Goal: Task Accomplishment & Management: Use online tool/utility

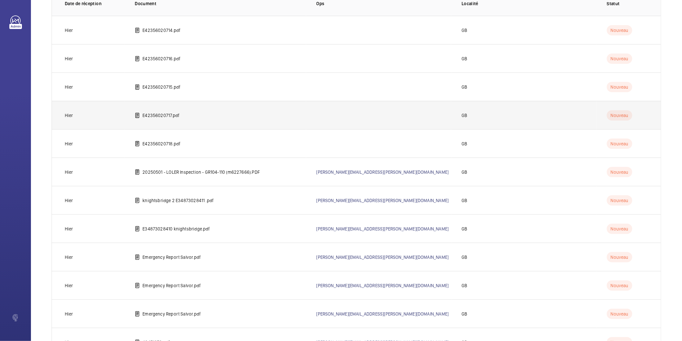
scroll to position [149, 0]
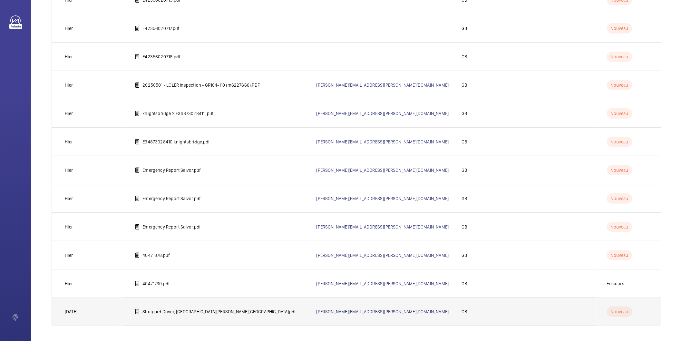
click at [201, 309] on p "Shurgard Dover, [GEOGRAPHIC_DATA][PERSON_NAME][GEOGRAPHIC_DATA]pdf" at bounding box center [219, 312] width 153 height 6
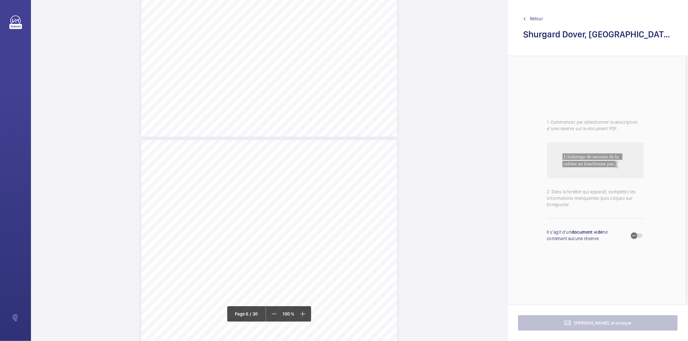
scroll to position [1756, 0]
drag, startPoint x: 268, startPoint y: 183, endPoint x: 340, endPoint y: 184, distance: 71.6
click at [340, 184] on span "The ground floor as one door shoe is loose" at bounding box center [309, 184] width 80 height 4
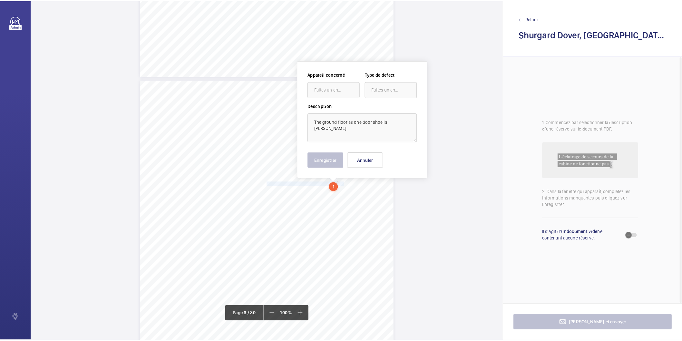
scroll to position [1777, 0]
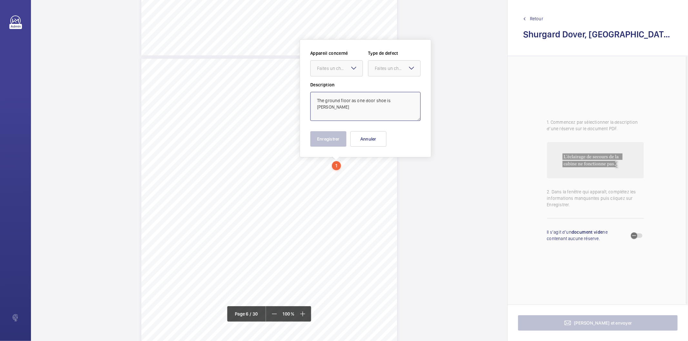
click at [407, 104] on textarea "The ground floor as one door shoe is [PERSON_NAME]" at bounding box center [365, 106] width 110 height 29
type textarea "The ground floor as one door shoe is loose"
click at [350, 65] on div "Faites un choix" at bounding box center [336, 68] width 53 height 16
click at [340, 90] on span "Emergency Report" at bounding box center [336, 88] width 39 height 6
click at [407, 61] on div at bounding box center [394, 68] width 52 height 15
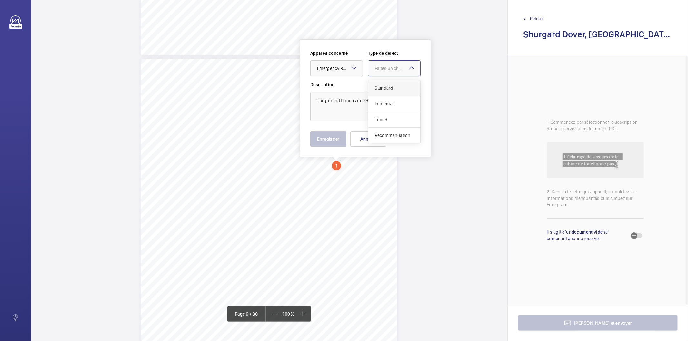
click at [393, 89] on span "Standard" at bounding box center [394, 88] width 39 height 6
click at [340, 135] on button "Enregistrer" at bounding box center [328, 138] width 36 height 15
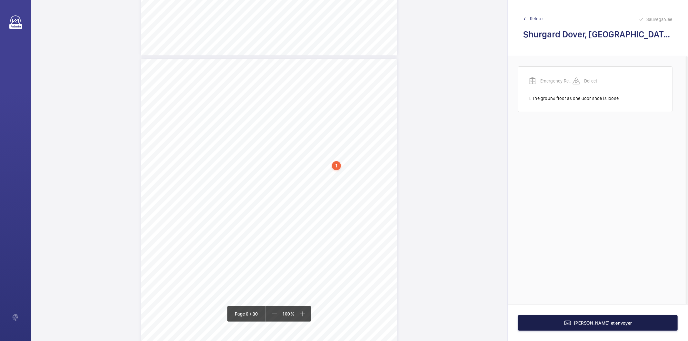
click at [571, 326] on button "[PERSON_NAME] et envoyer" at bounding box center [598, 322] width 160 height 15
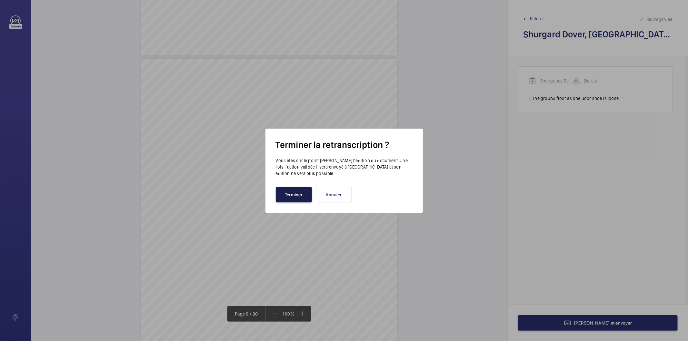
click at [305, 196] on button "Terminer" at bounding box center [294, 194] width 36 height 15
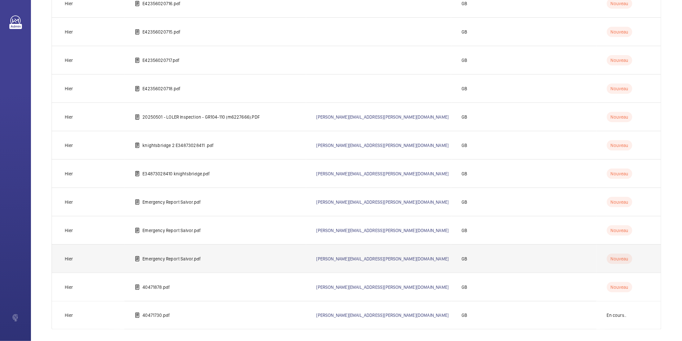
scroll to position [121, 0]
